Goal: Complete application form

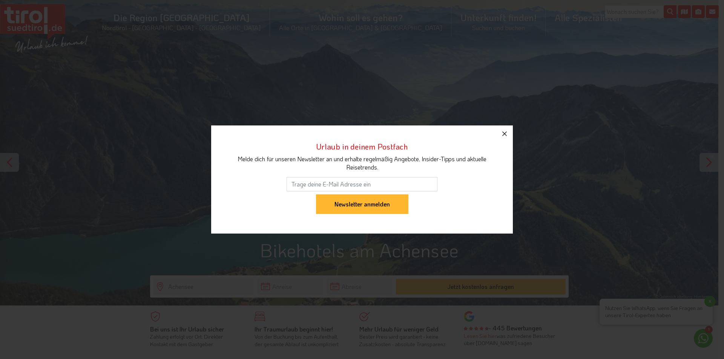
click at [508, 139] on button "button" at bounding box center [504, 134] width 17 height 17
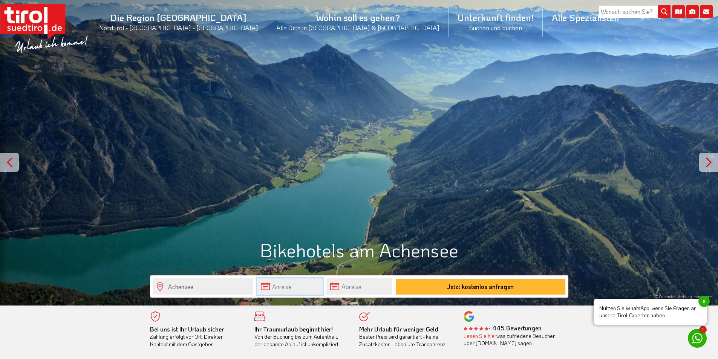
click at [270, 287] on input "text" at bounding box center [290, 287] width 66 height 16
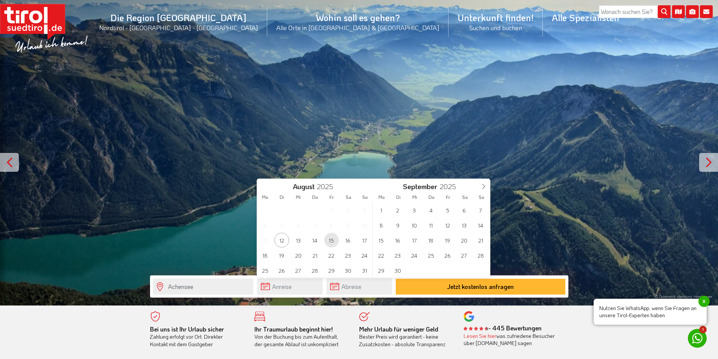
click at [328, 242] on span "15" at bounding box center [331, 240] width 15 height 15
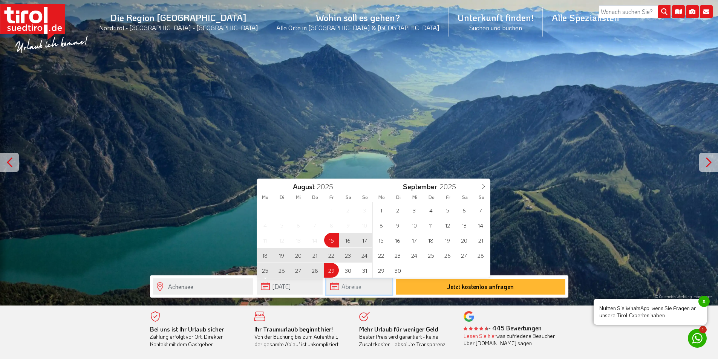
click at [338, 287] on input "text" at bounding box center [360, 287] width 66 height 16
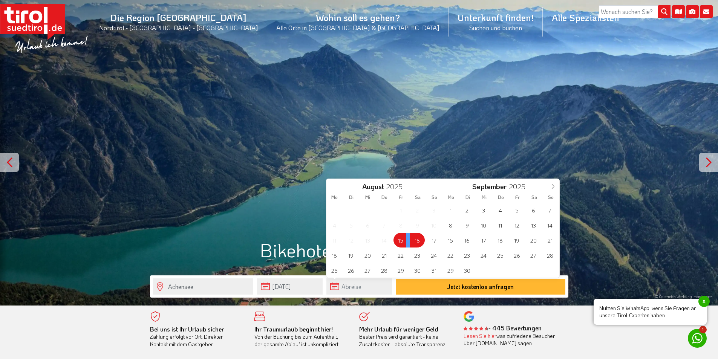
click at [422, 240] on span "16" at bounding box center [417, 240] width 15 height 15
type input "[DATE]"
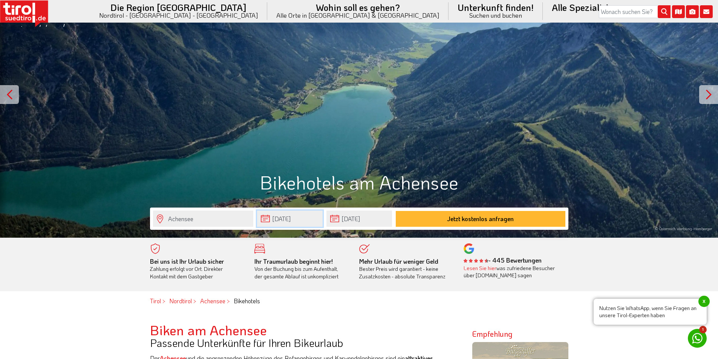
scroll to position [189, 0]
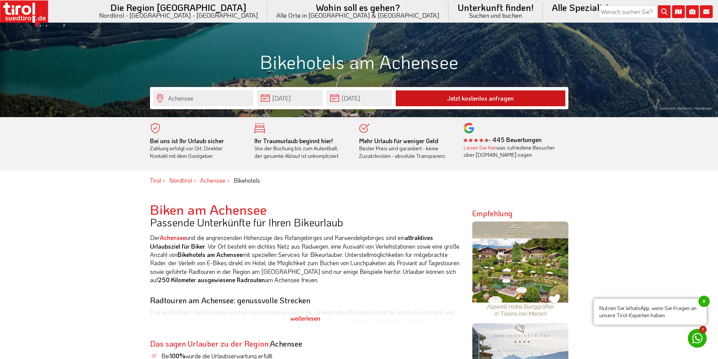
click at [494, 100] on button "Jetzt kostenlos anfragen" at bounding box center [481, 99] width 170 height 16
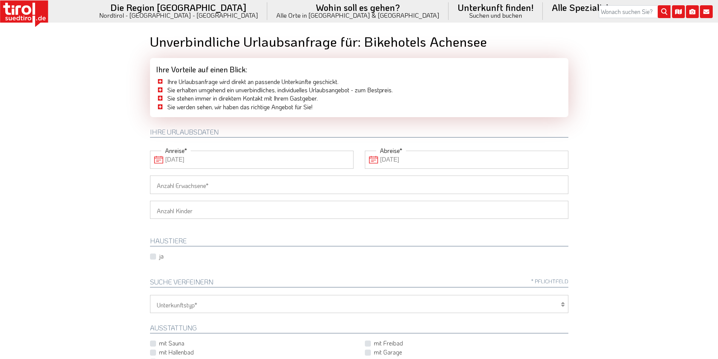
click at [334, 187] on input "Anzahl Erwachsene" at bounding box center [359, 185] width 419 height 18
type input "3"
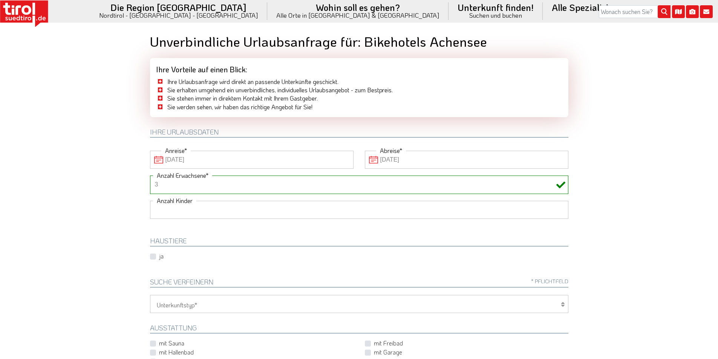
click at [291, 204] on select "1 2 3 4 5 6" at bounding box center [359, 210] width 419 height 18
select select "2"
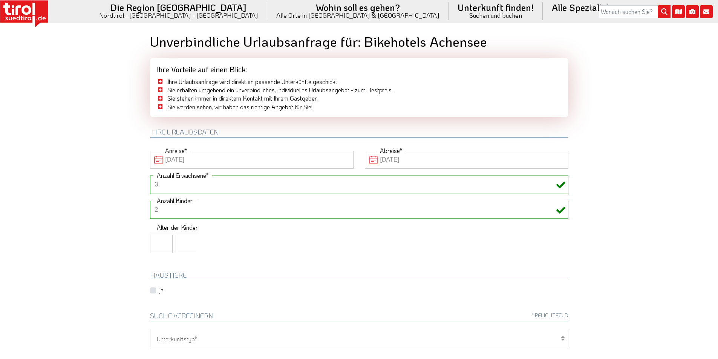
click at [601, 221] on body "Die Region Tirol Nordtirol - Südtirol - Osttirol Tirol/Nordtirol" at bounding box center [359, 179] width 718 height 359
click at [170, 247] on input "number" at bounding box center [161, 244] width 23 height 18
type input "11"
click at [194, 241] on input "number" at bounding box center [187, 244] width 23 height 18
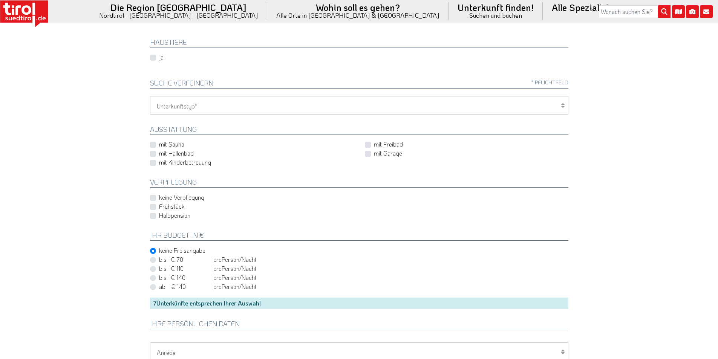
scroll to position [252, 0]
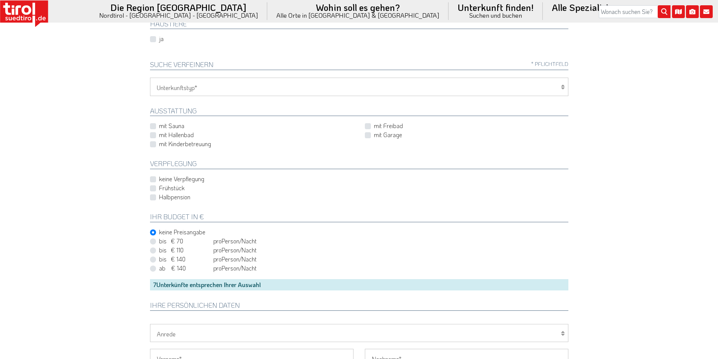
type input "14"
click at [159, 242] on label "bis € 70 bis CHF 65 pro Person Einheit /Nacht" at bounding box center [208, 241] width 98 height 8
click at [155, 242] on input "bis € 70 bis CHF 65 pro Person Einheit /Nacht" at bounding box center [361, 241] width 419 height 5
radio input "true"
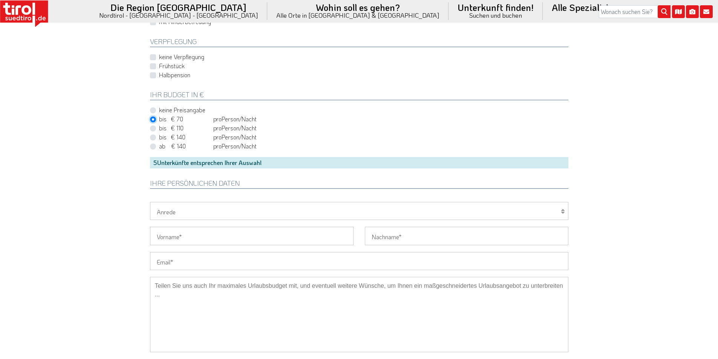
scroll to position [377, 0]
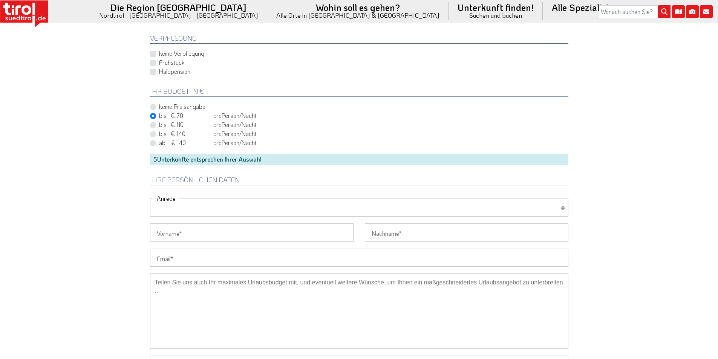
click at [301, 208] on select "Herr Frau Familie" at bounding box center [359, 208] width 419 height 18
select select "Herr"
click at [150, 199] on select "Herr Frau Familie" at bounding box center [359, 208] width 419 height 18
click at [195, 236] on input "Vorname" at bounding box center [252, 233] width 204 height 18
type input "d"
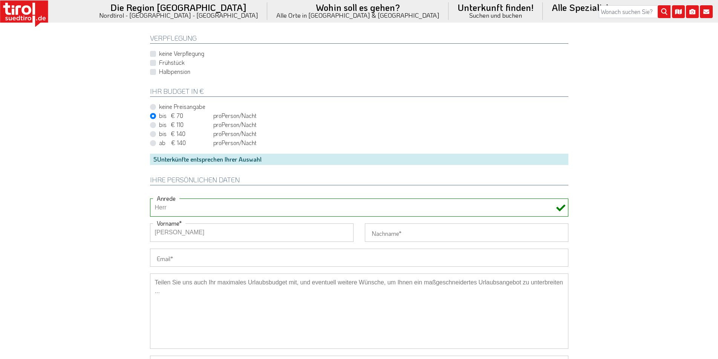
type input "Dominik"
click at [380, 229] on input "Nachname" at bounding box center [467, 233] width 204 height 18
type input "Curk"
click at [371, 257] on input "Email" at bounding box center [359, 258] width 419 height 18
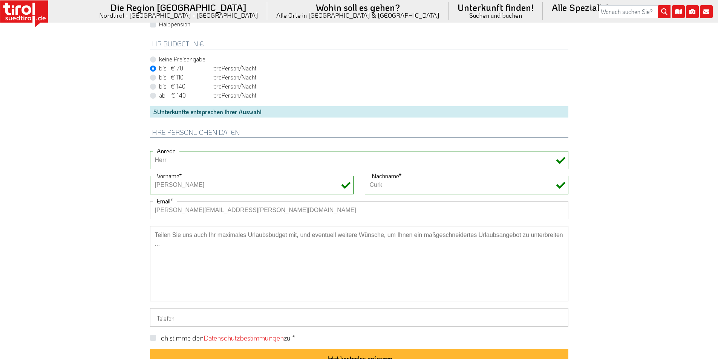
scroll to position [440, 0]
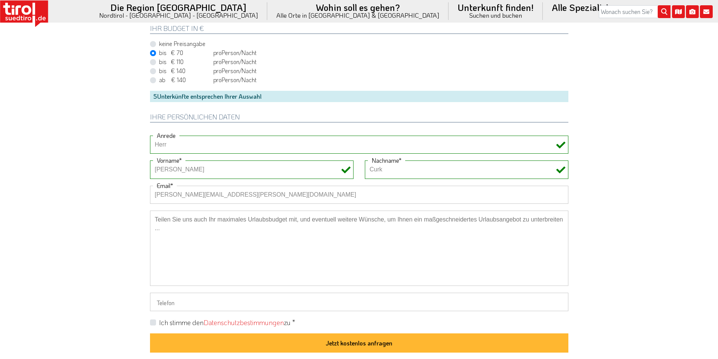
type input "dominik.curk@gmail.com"
click at [369, 241] on textarea at bounding box center [359, 248] width 419 height 75
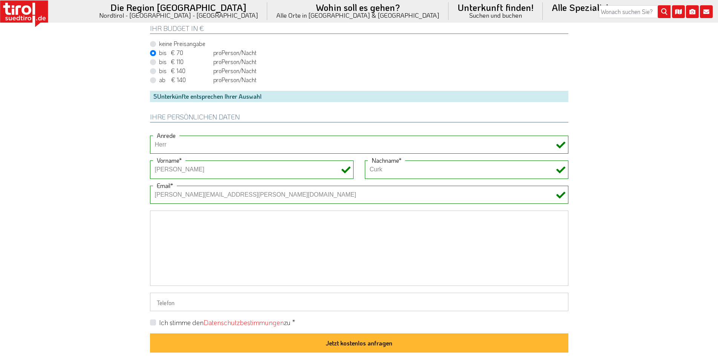
scroll to position [503, 0]
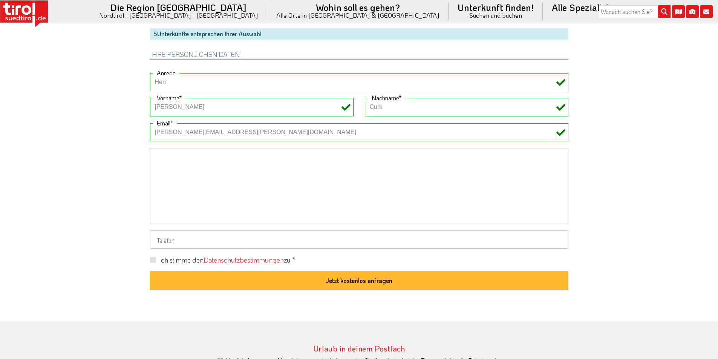
click at [365, 241] on input "Telefon" at bounding box center [359, 239] width 419 height 18
type input "0038641377561"
click at [388, 175] on textarea at bounding box center [359, 185] width 419 height 75
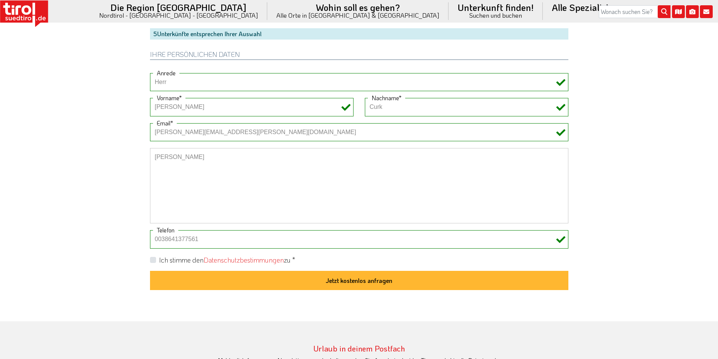
type textarea "Dominik Curk"
click at [155, 264] on div "Ich stimme den Datenschutzbestimmungen zu *" at bounding box center [359, 260] width 419 height 9
click at [159, 259] on label "Ich stimme den Datenschutzbestimmungen zu *" at bounding box center [227, 260] width 136 height 9
click at [155, 259] on input "Ich stimme den Datenschutzbestimmungen zu *" at bounding box center [361, 259] width 419 height 5
checkbox input "true"
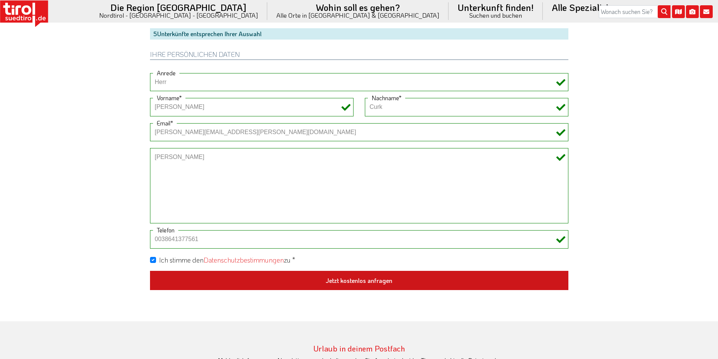
click at [315, 273] on button "Jetzt kostenlos anfragen" at bounding box center [359, 281] width 419 height 20
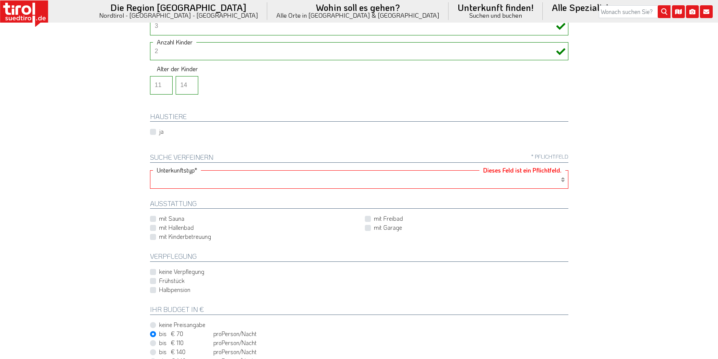
click at [254, 174] on select "Hotel 1-3 Sterne Hotel 4-5 Sterne Ferienwohnung Chalet/Ferienhaus Bauernhöfe" at bounding box center [359, 179] width 419 height 18
select select "2"
click at [150, 170] on select "Hotel 1-3 Sterne Hotel 4-5 Sterne Ferienwohnung Chalet/Ferienhaus Bauernhöfe" at bounding box center [359, 179] width 419 height 18
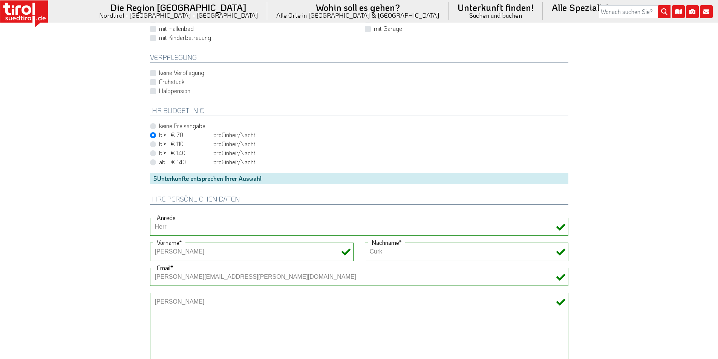
scroll to position [599, 0]
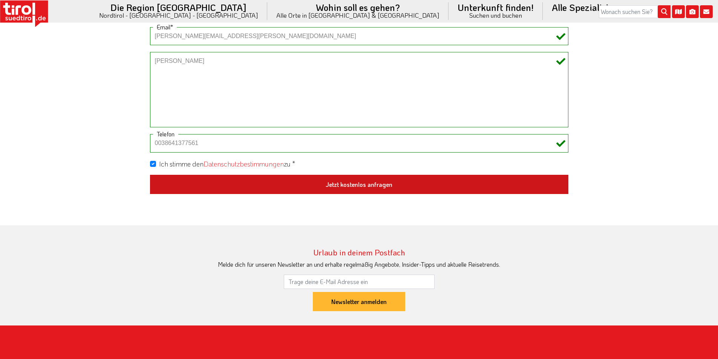
click at [378, 193] on button "Jetzt kostenlos anfragen" at bounding box center [359, 185] width 419 height 20
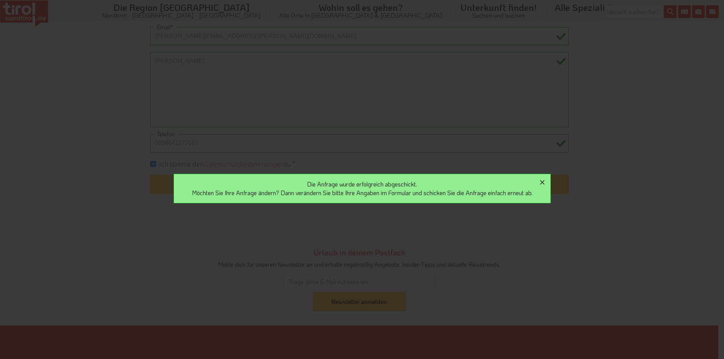
click at [545, 184] on icon "button" at bounding box center [542, 182] width 5 height 5
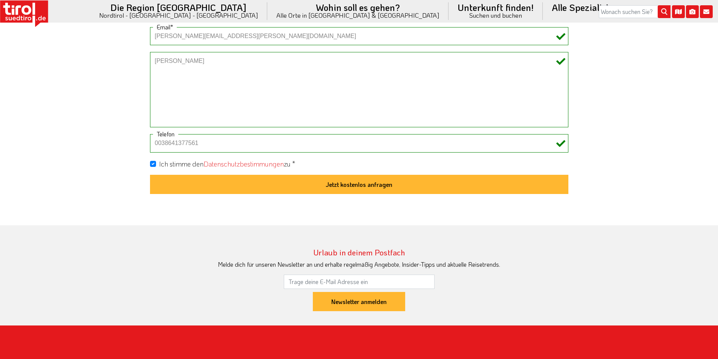
scroll to position [159, 0]
